Goal: Information Seeking & Learning: Learn about a topic

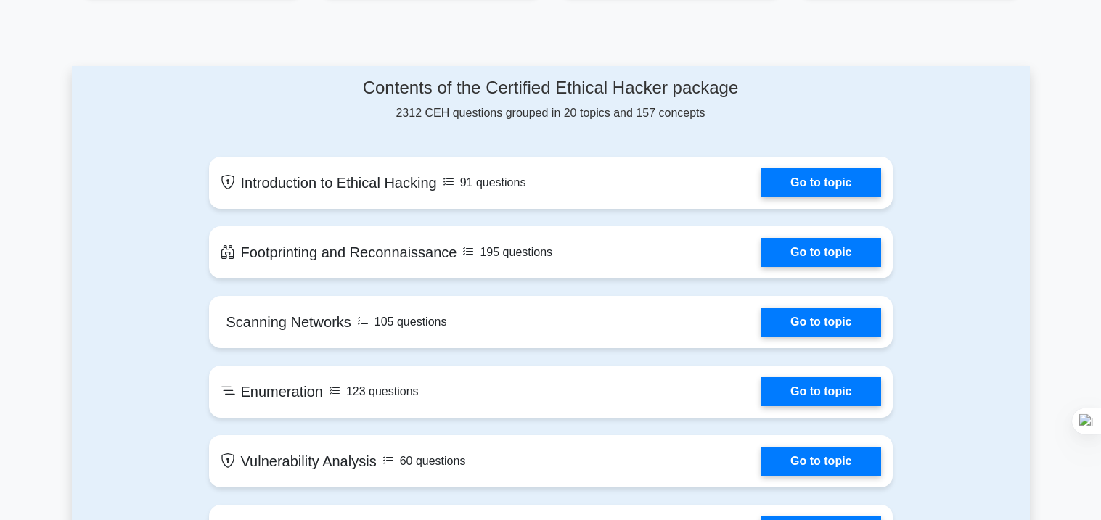
scroll to position [705, 0]
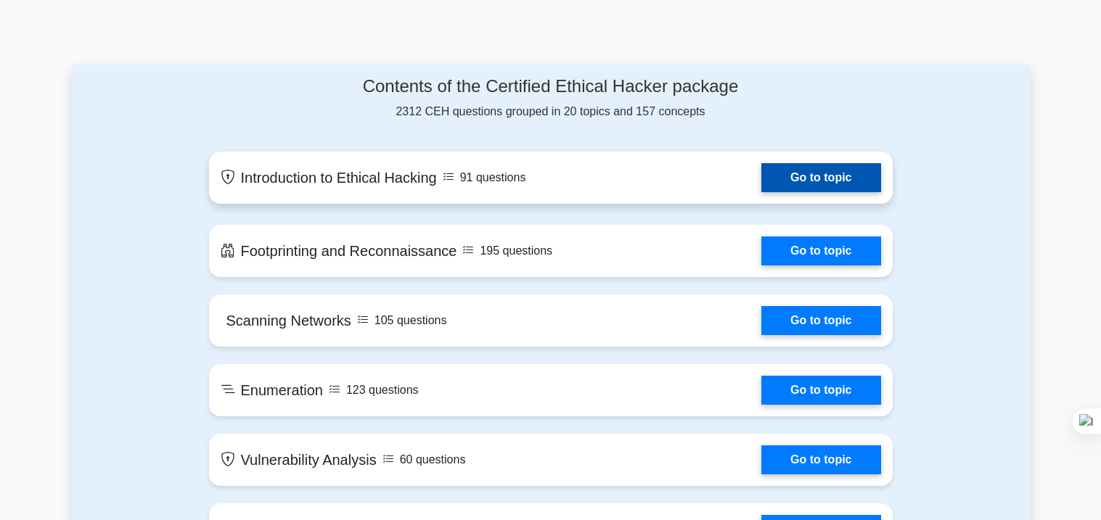
click at [783, 171] on link "Go to topic" at bounding box center [820, 177] width 119 height 29
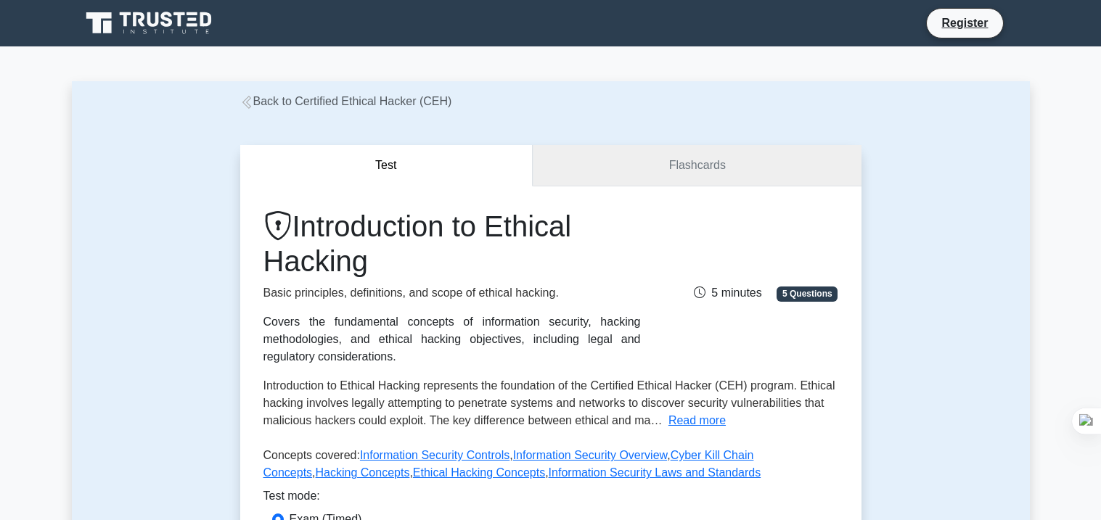
click at [783, 171] on link "Flashcards" at bounding box center [697, 165] width 328 height 41
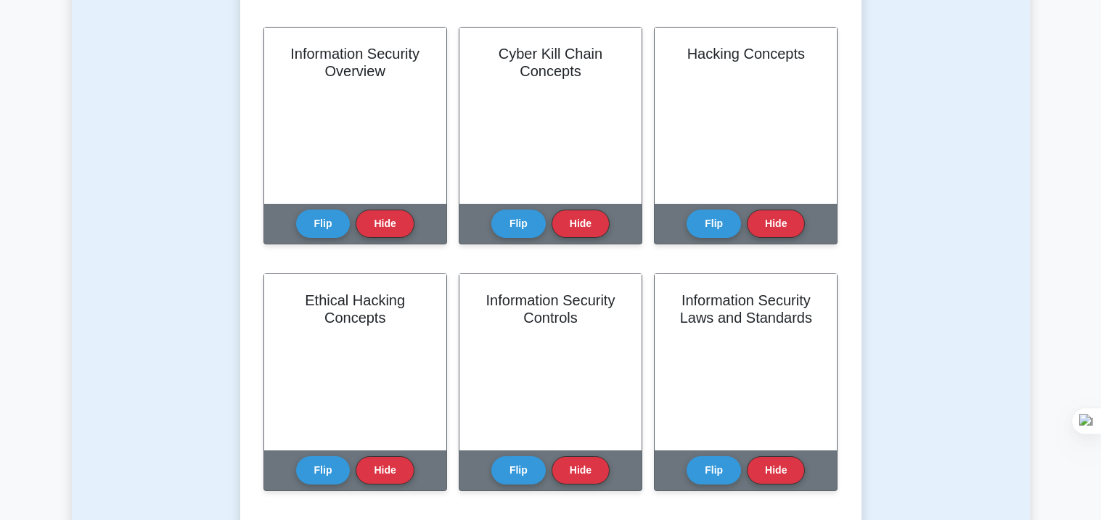
scroll to position [319, 0]
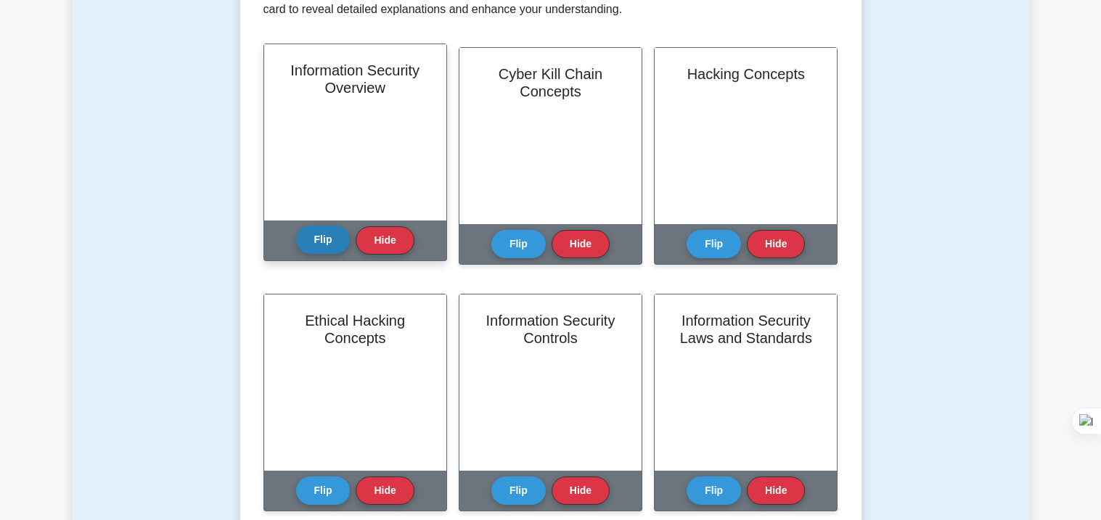
click at [336, 232] on button "Flip" at bounding box center [323, 240] width 54 height 28
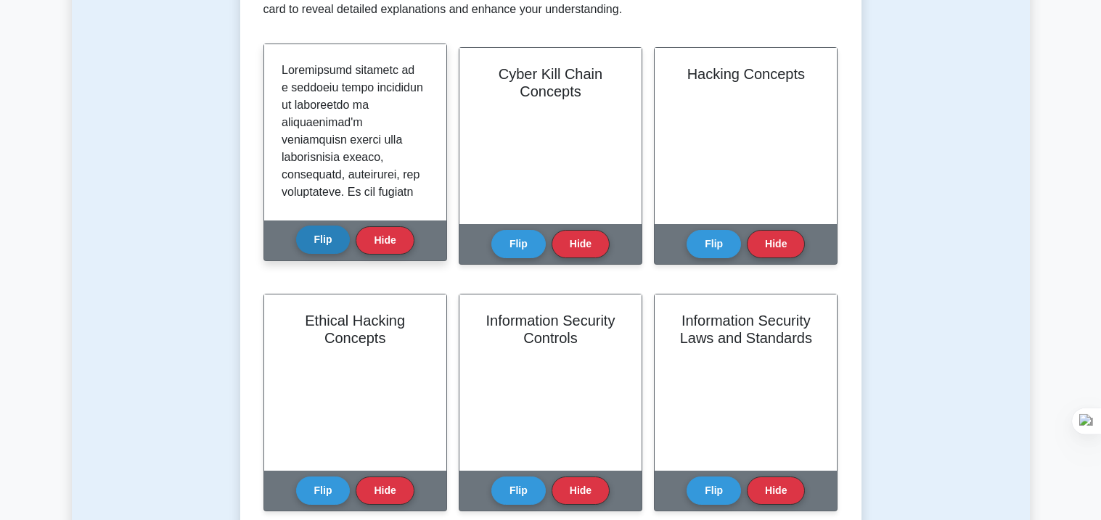
click at [336, 232] on button "Flip" at bounding box center [323, 240] width 54 height 28
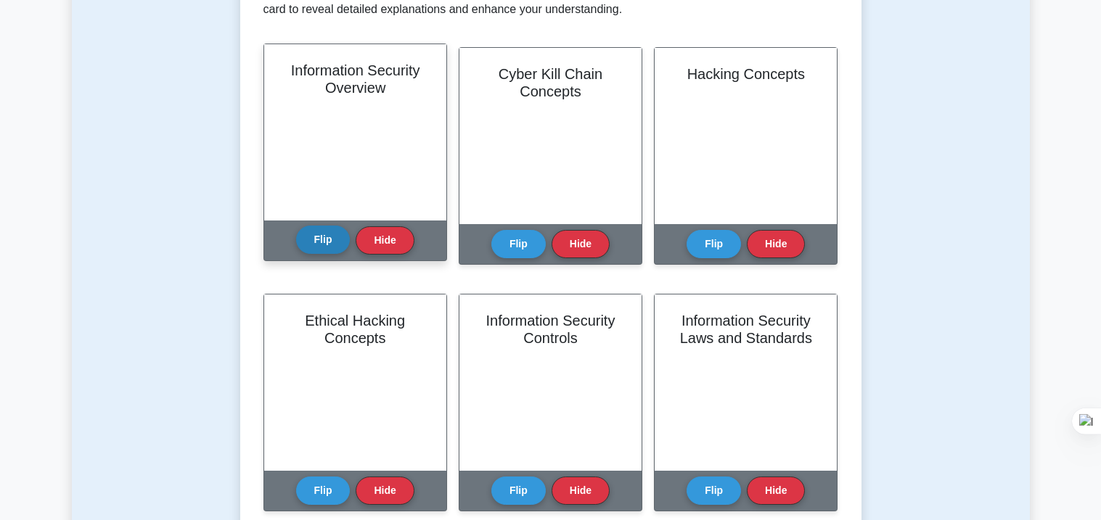
click at [336, 232] on button "Flip" at bounding box center [323, 240] width 54 height 28
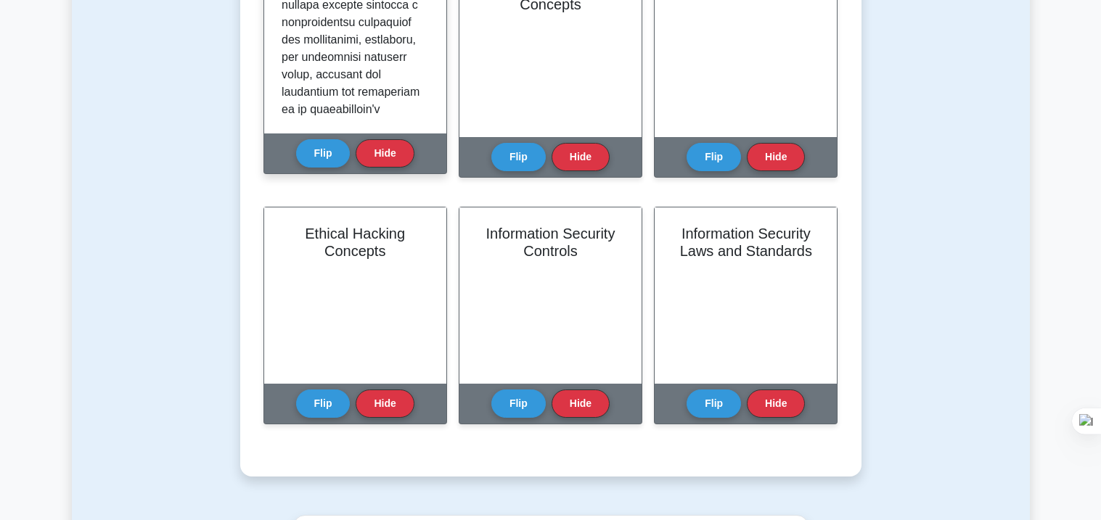
scroll to position [1577, 0]
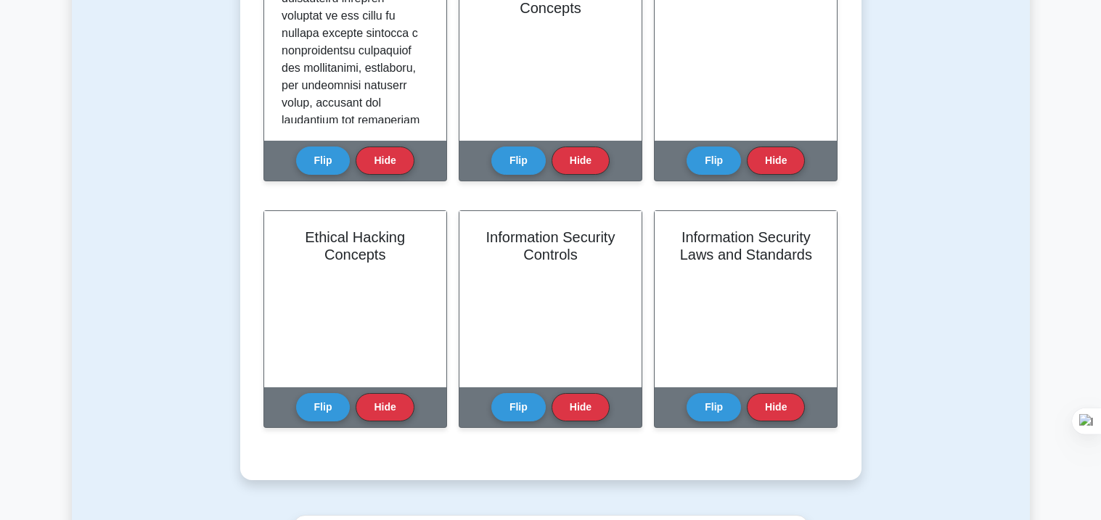
click at [201, 165] on div "Test Flashcards Learn Introduction to Ethical Hacking (CEH) with Interactive Fl…" at bounding box center [551, 110] width 958 height 811
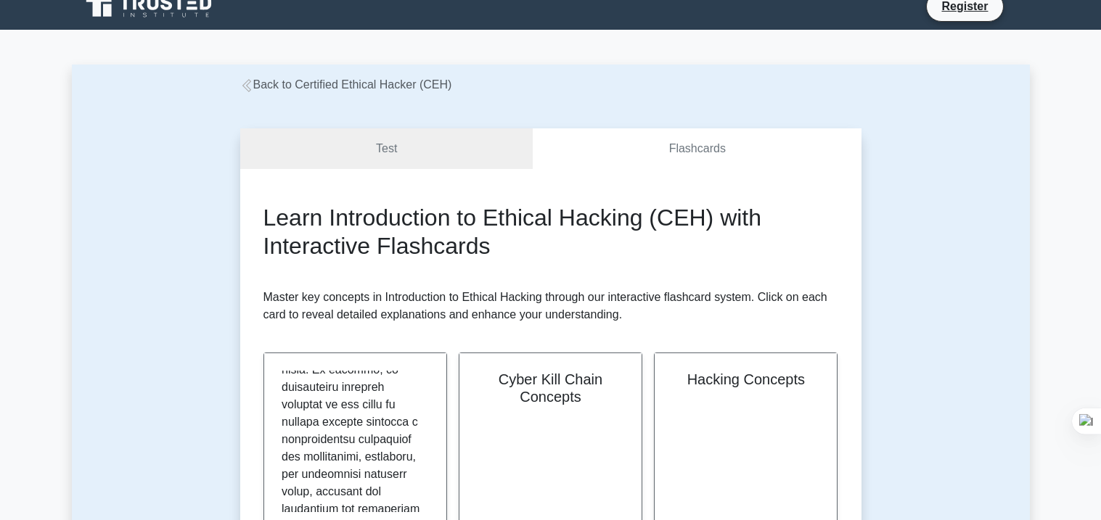
scroll to position [0, 0]
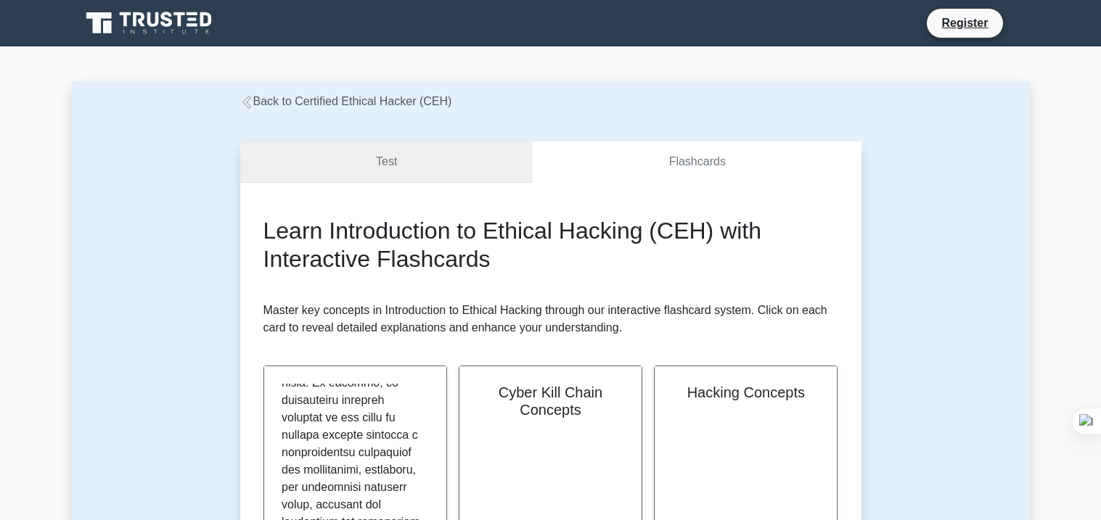
click at [378, 174] on link "Test" at bounding box center [386, 162] width 293 height 41
